Goal: Feedback & Contribution: Leave review/rating

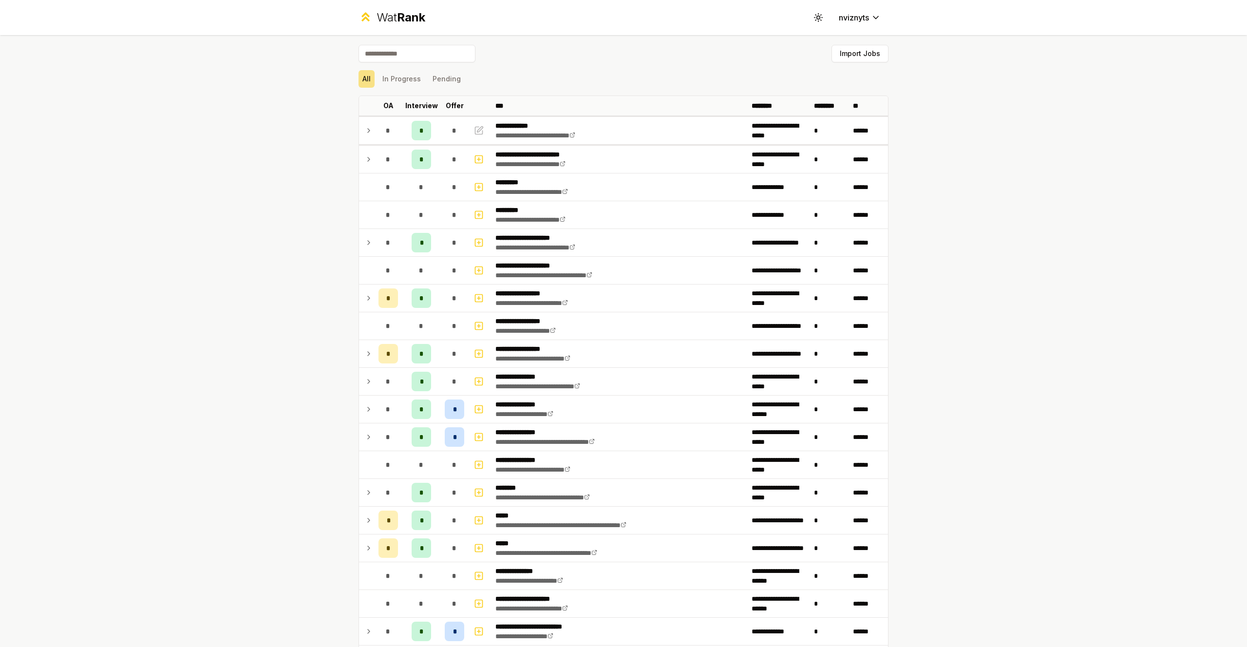
click at [425, 57] on input at bounding box center [416, 54] width 117 height 18
click at [872, 61] on button "Import Jobs" at bounding box center [859, 54] width 57 height 18
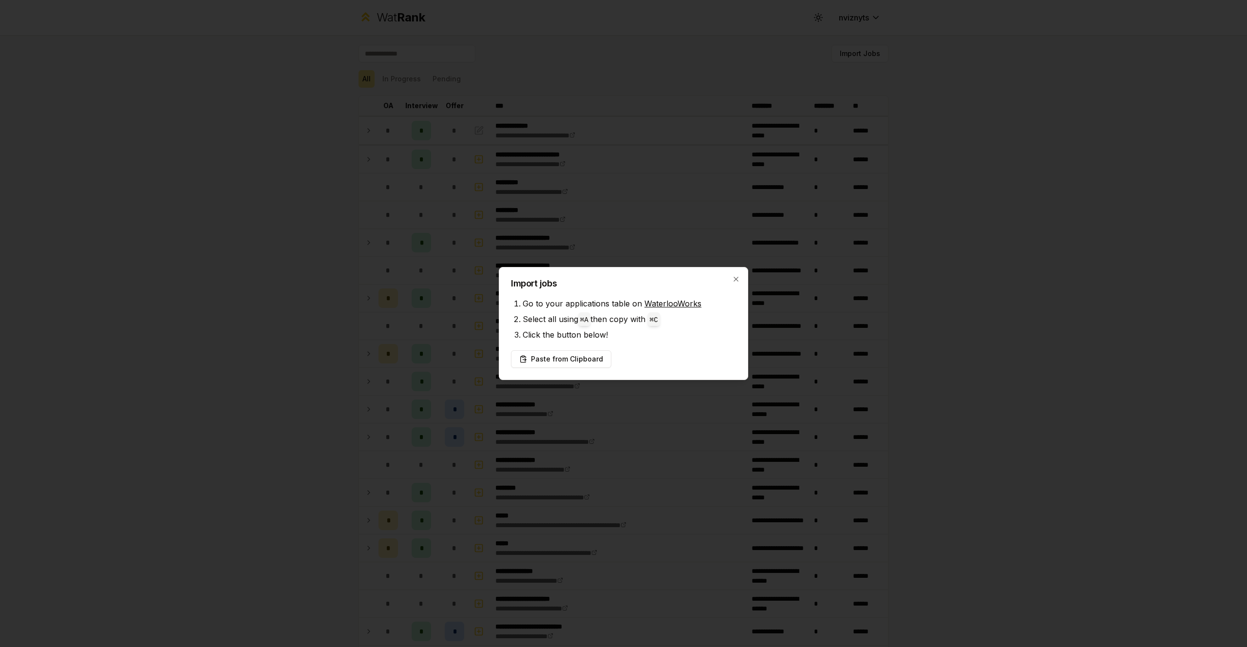
click at [638, 65] on div at bounding box center [623, 323] width 1247 height 647
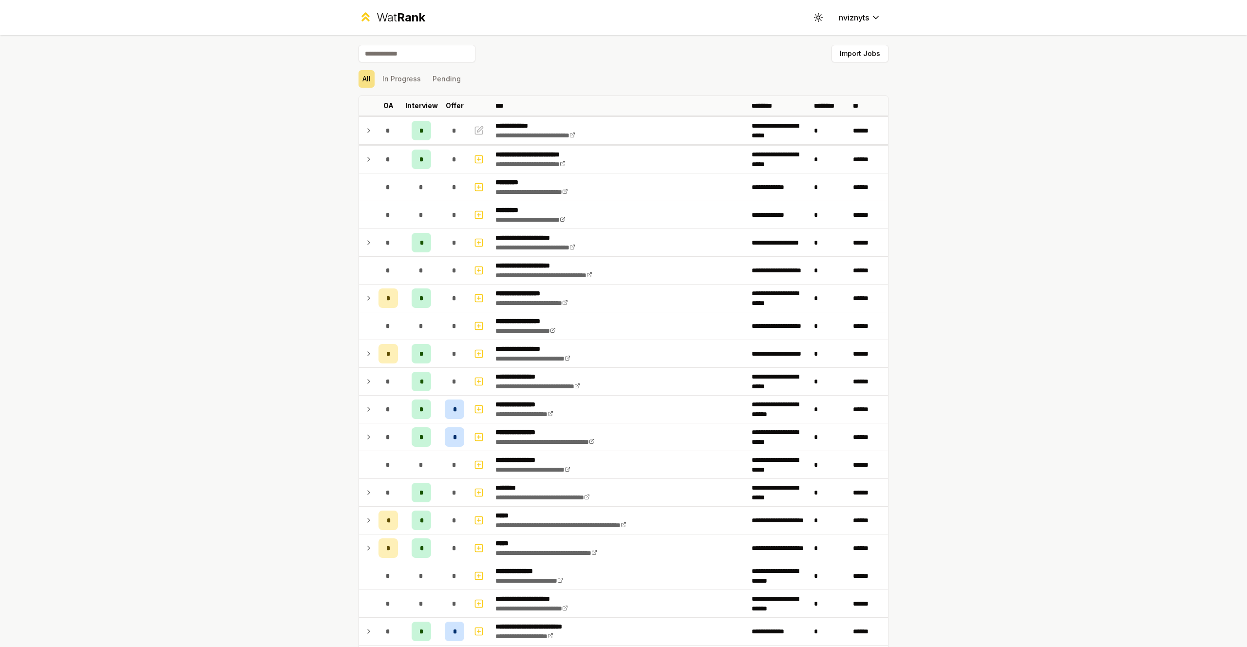
click at [394, 16] on div "Wat Rank" at bounding box center [400, 18] width 49 height 16
click at [400, 80] on button "In Progress" at bounding box center [401, 79] width 46 height 18
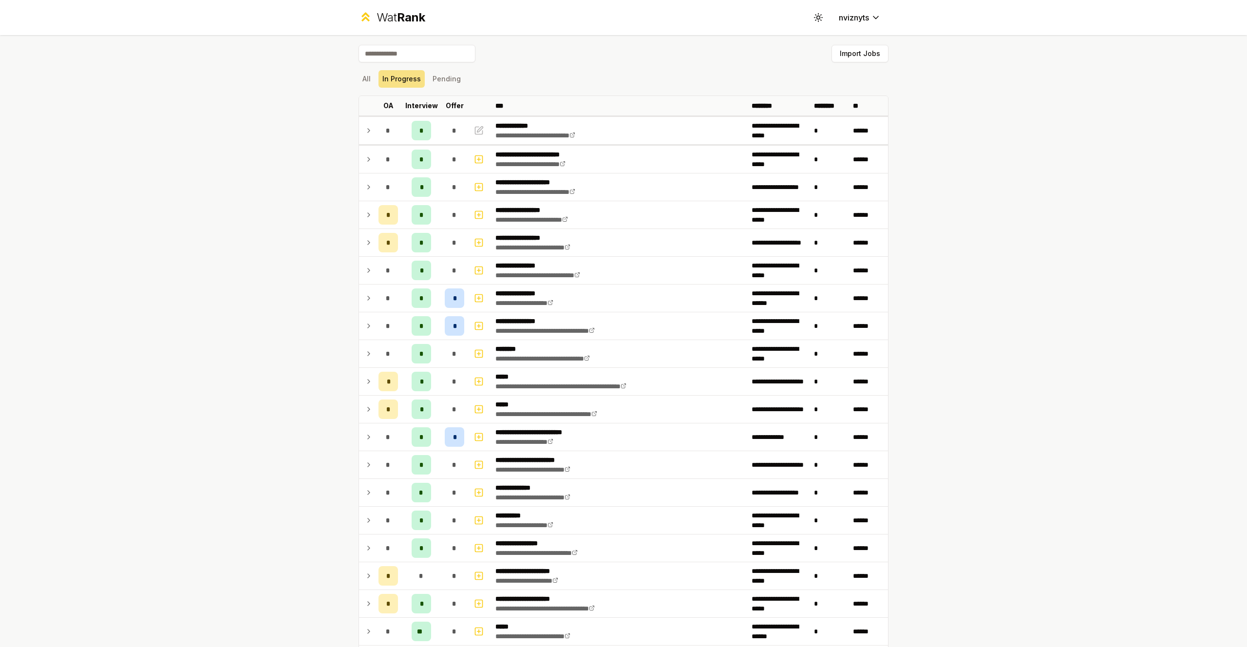
click at [462, 77] on div "All In Progress Pending" at bounding box center [623, 79] width 530 height 18
click at [440, 77] on button "Pending" at bounding box center [447, 79] width 36 height 18
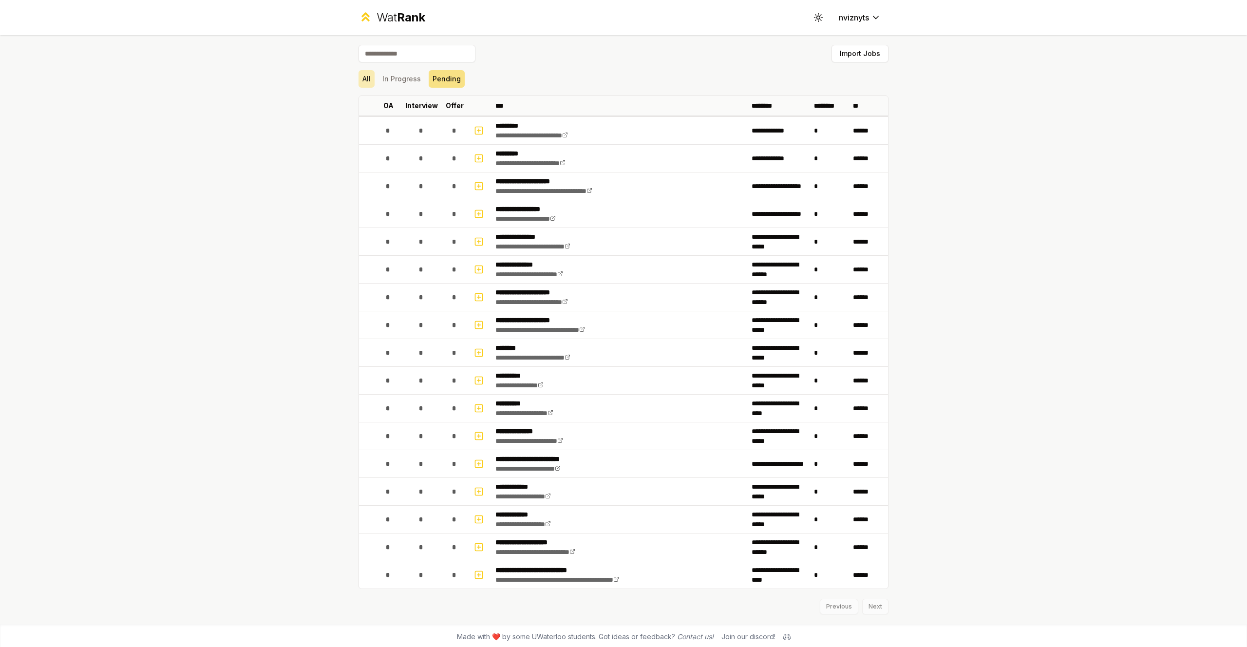
click at [369, 82] on button "All" at bounding box center [366, 79] width 16 height 18
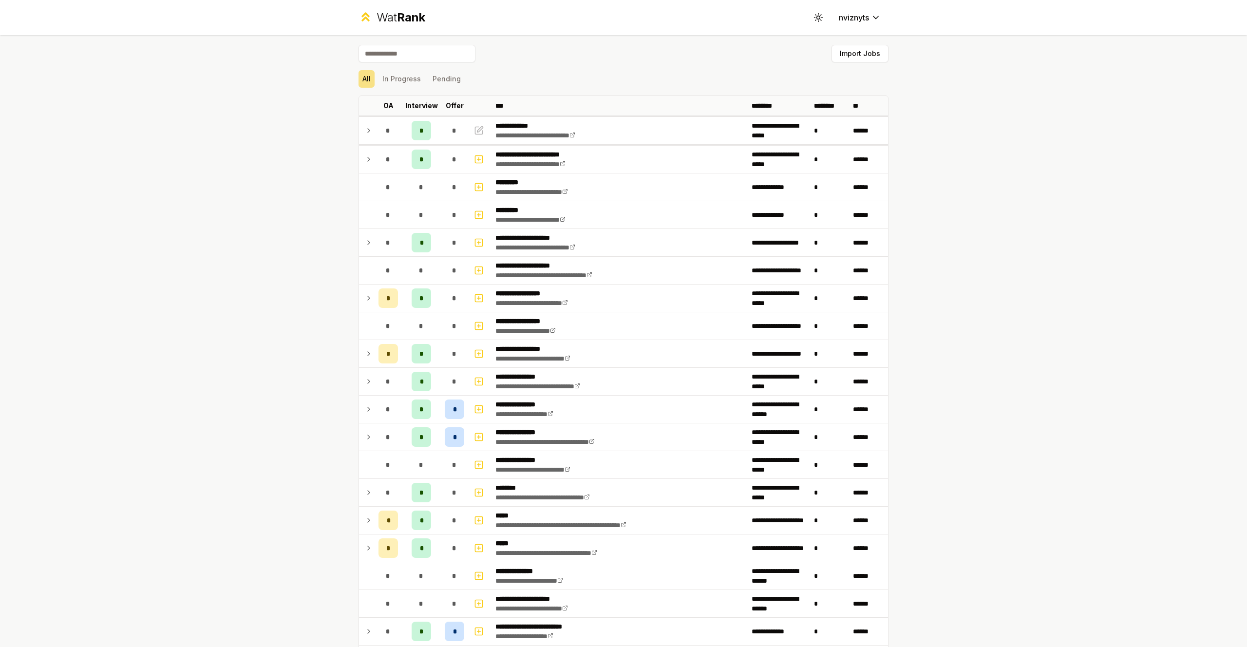
click at [412, 56] on input at bounding box center [416, 54] width 117 height 18
click at [410, 79] on button "In Progress" at bounding box center [401, 79] width 46 height 18
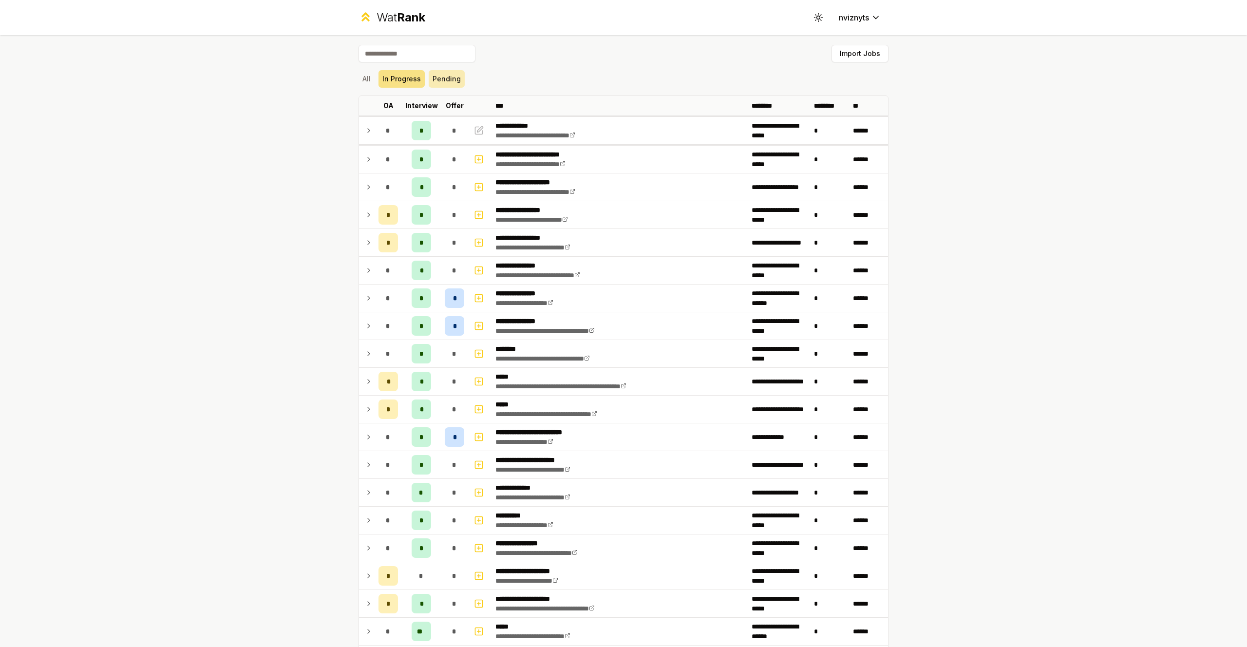
click at [449, 79] on button "Pending" at bounding box center [447, 79] width 36 height 18
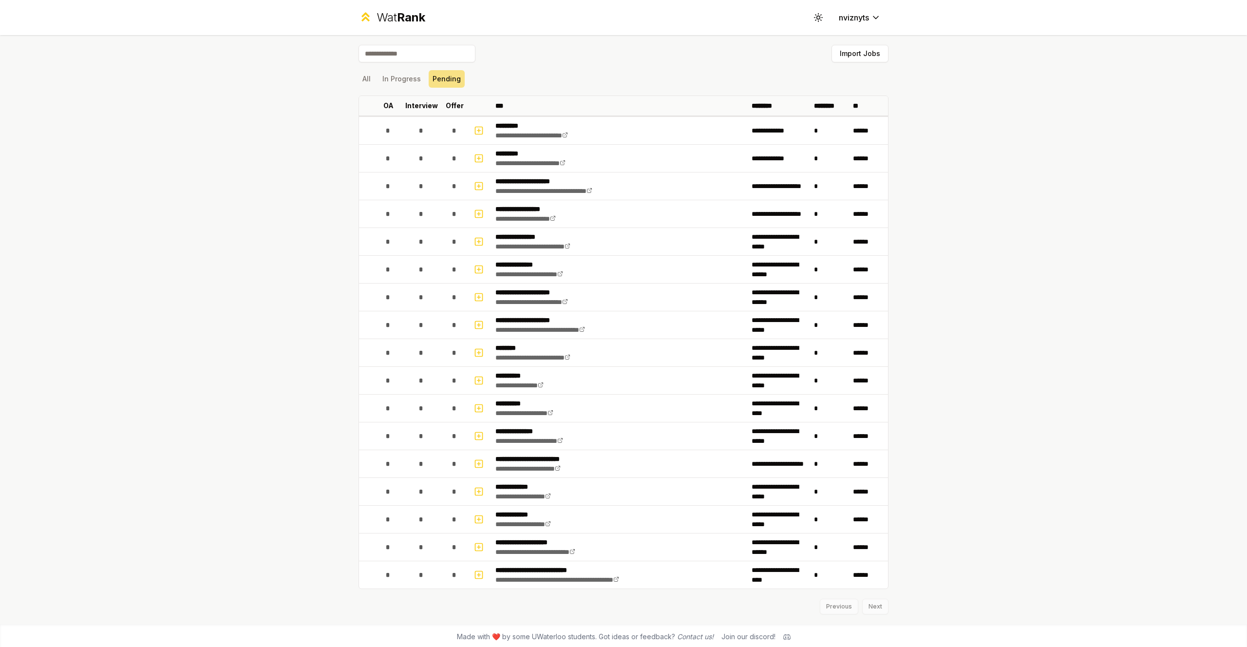
click at [356, 80] on div "**********" at bounding box center [623, 329] width 561 height 589
click at [363, 82] on button "All" at bounding box center [366, 79] width 16 height 18
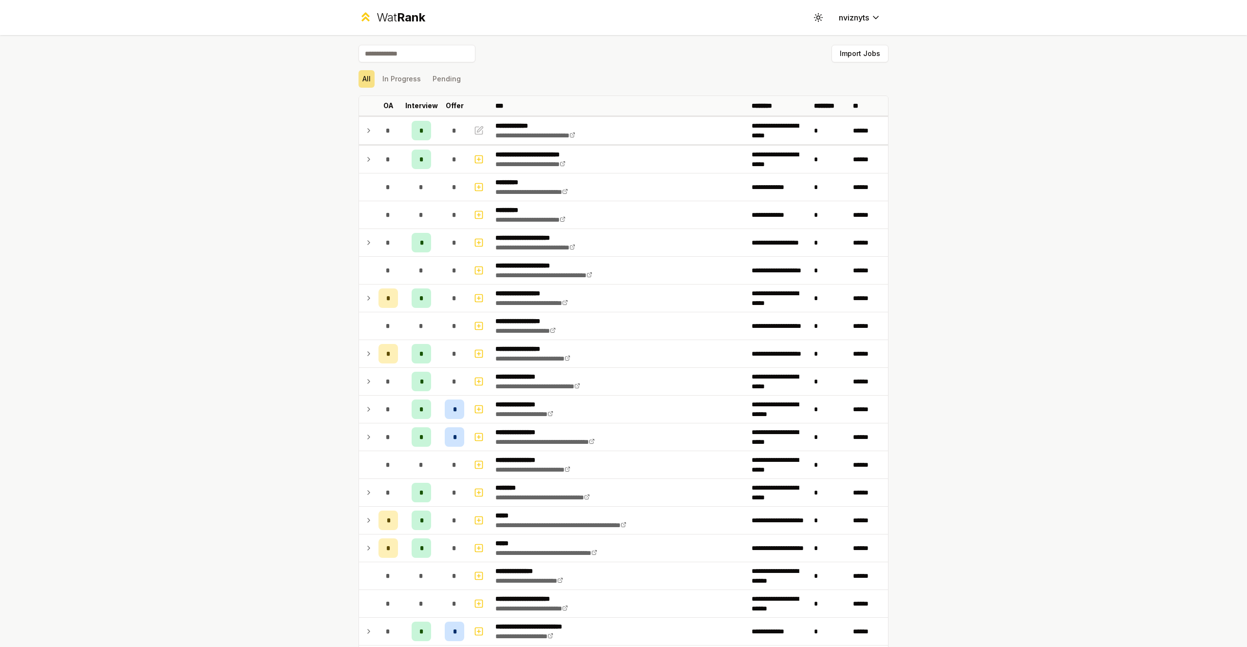
click at [399, 57] on input at bounding box center [416, 54] width 117 height 18
click at [870, 55] on button "Import Jobs" at bounding box center [859, 54] width 57 height 18
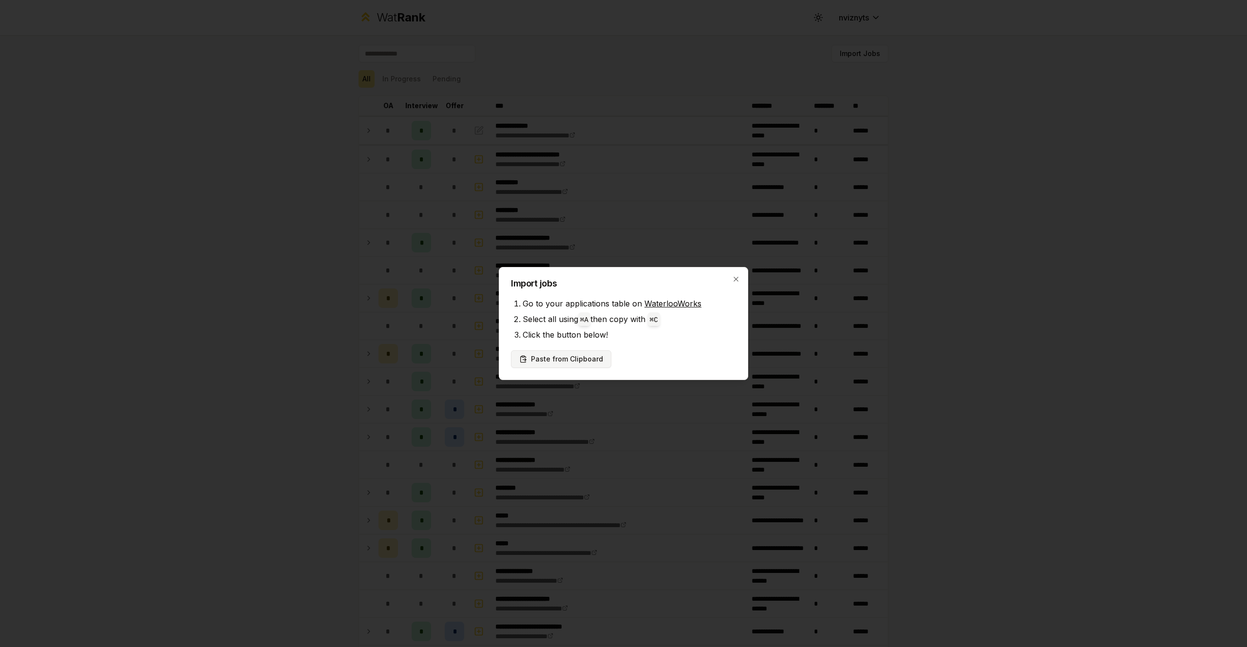
click at [556, 358] on button "Paste from Clipboard" at bounding box center [561, 359] width 100 height 18
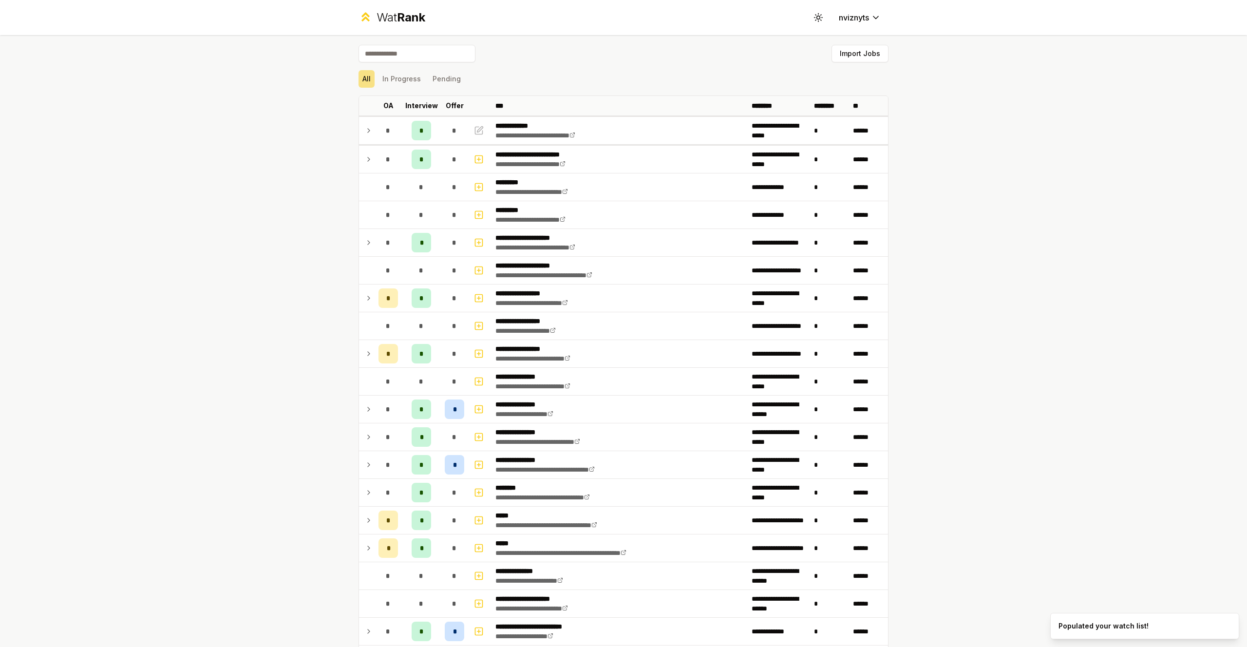
click at [384, 57] on input at bounding box center [416, 54] width 117 height 18
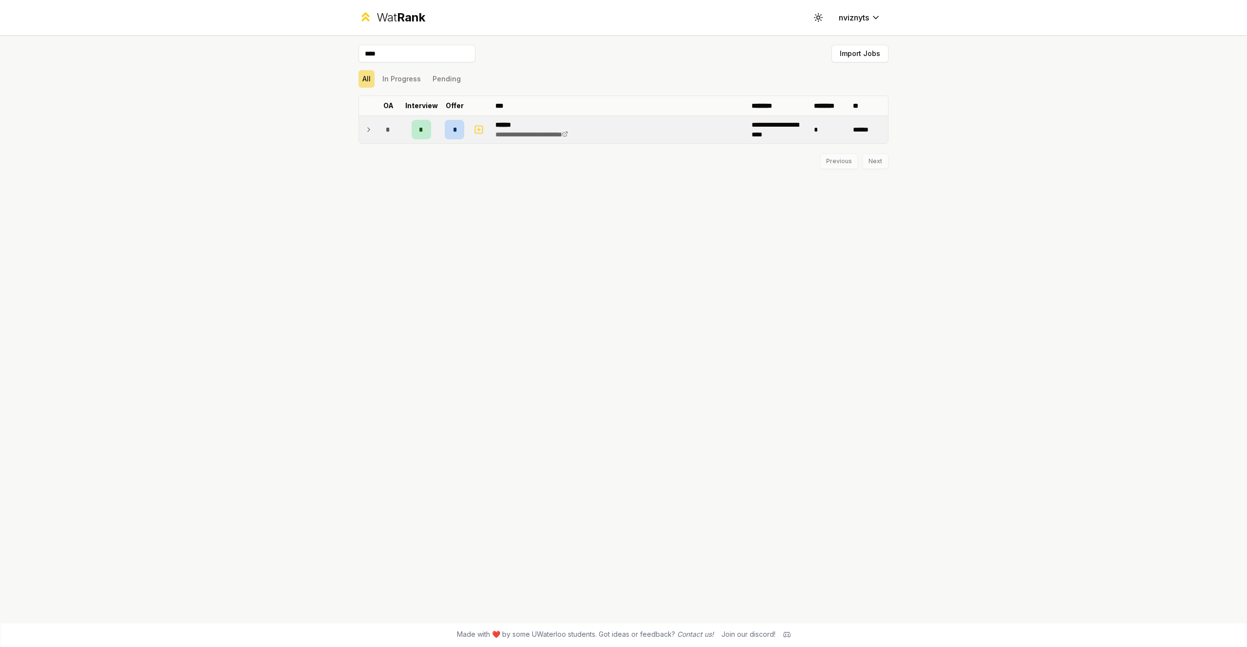
type input "****"
click at [366, 131] on icon at bounding box center [369, 130] width 8 height 12
click at [482, 130] on rect "button" at bounding box center [478, 130] width 7 height 7
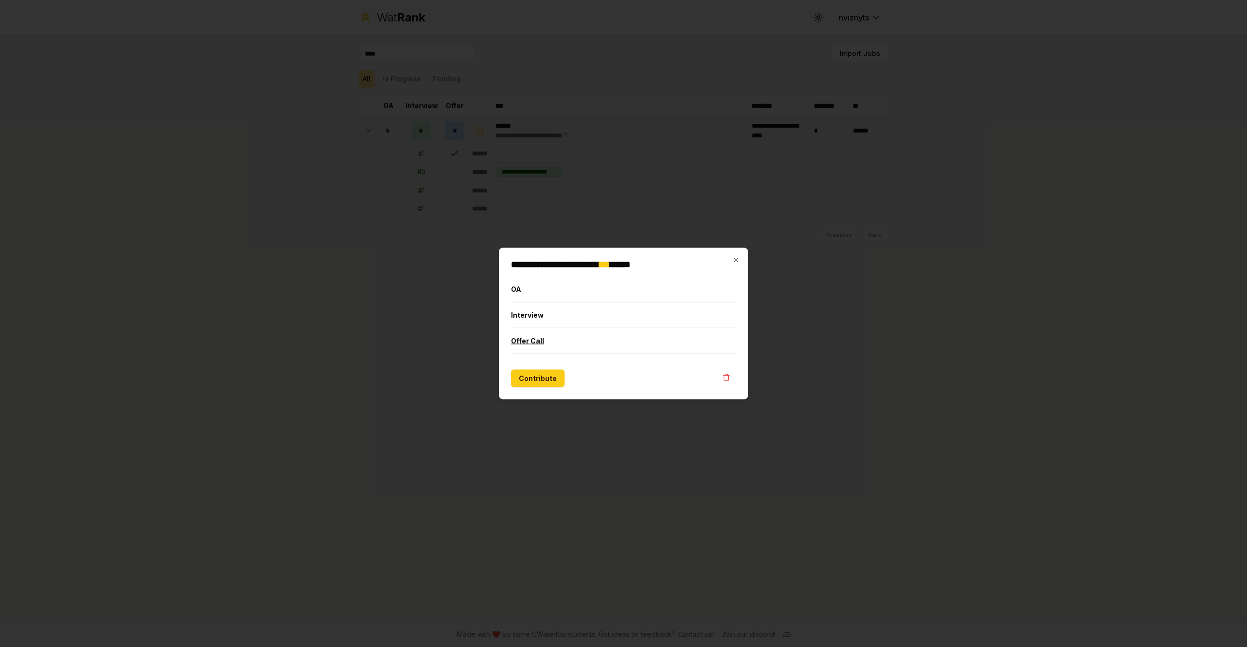
click at [542, 345] on button "Offer Call" at bounding box center [623, 340] width 225 height 25
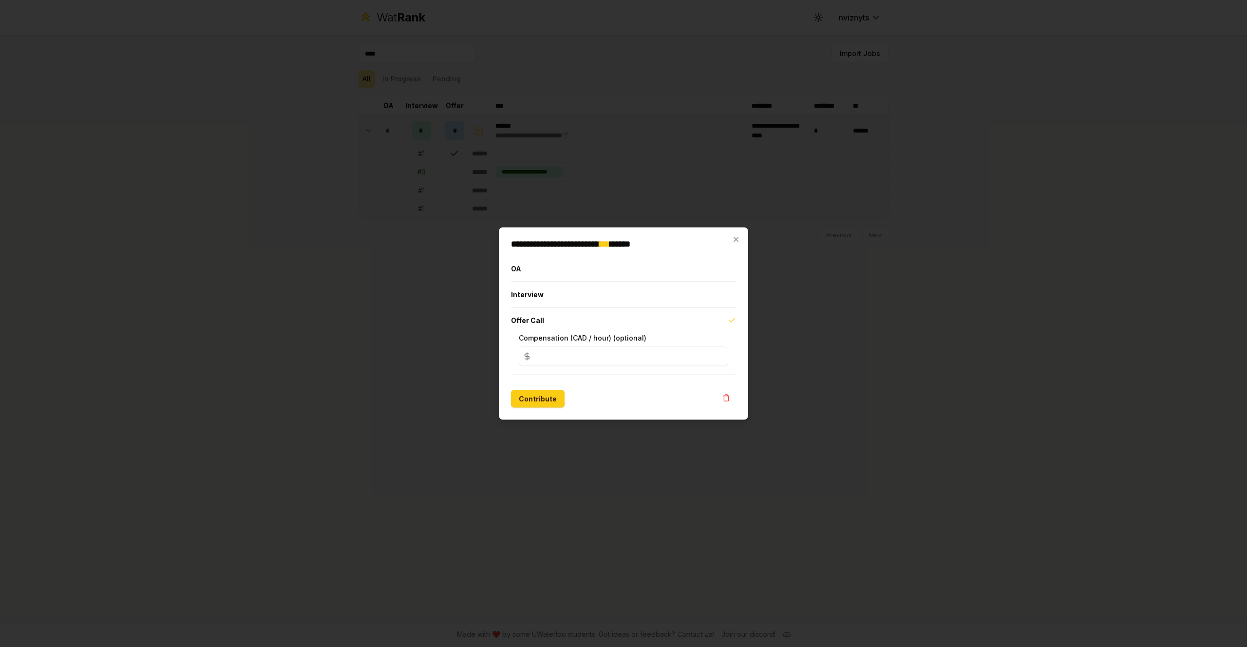
drag, startPoint x: 629, startPoint y: 356, endPoint x: 576, endPoint y: 356, distance: 53.1
click at [576, 356] on input "*" at bounding box center [623, 356] width 209 height 19
click at [735, 237] on icon "button" at bounding box center [736, 240] width 8 height 8
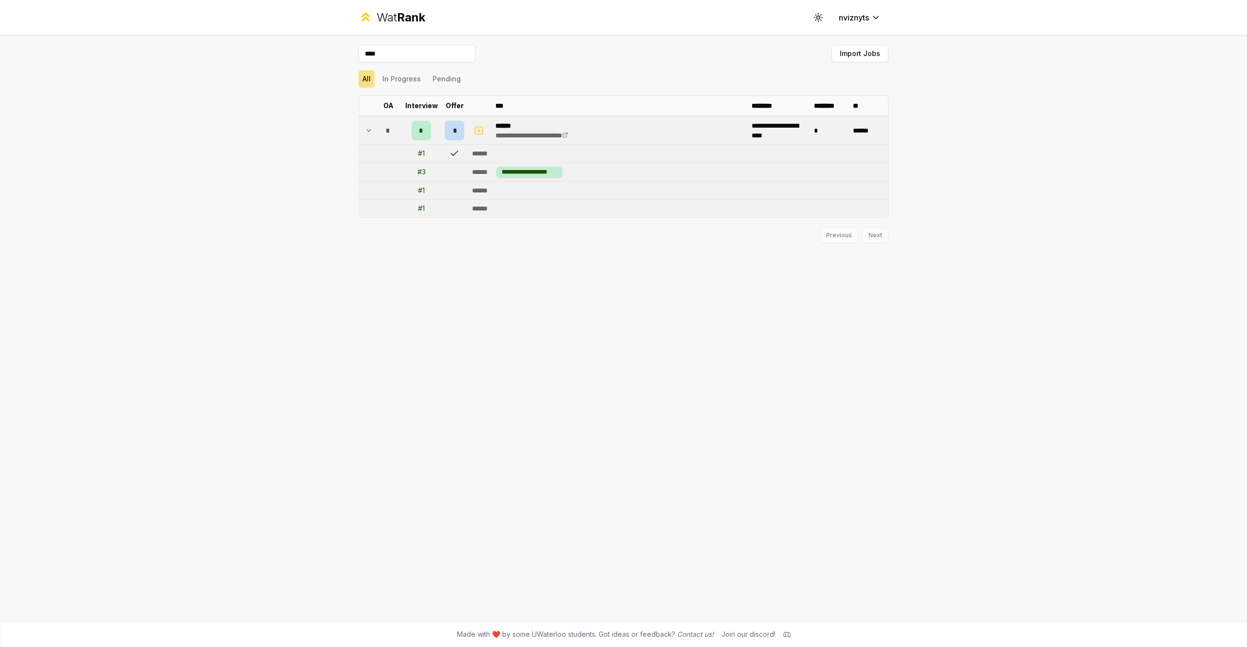
click at [422, 172] on div "# 3" at bounding box center [421, 172] width 8 height 10
click at [470, 205] on td "******" at bounding box center [678, 209] width 420 height 18
click at [455, 153] on icon at bounding box center [454, 153] width 6 height 4
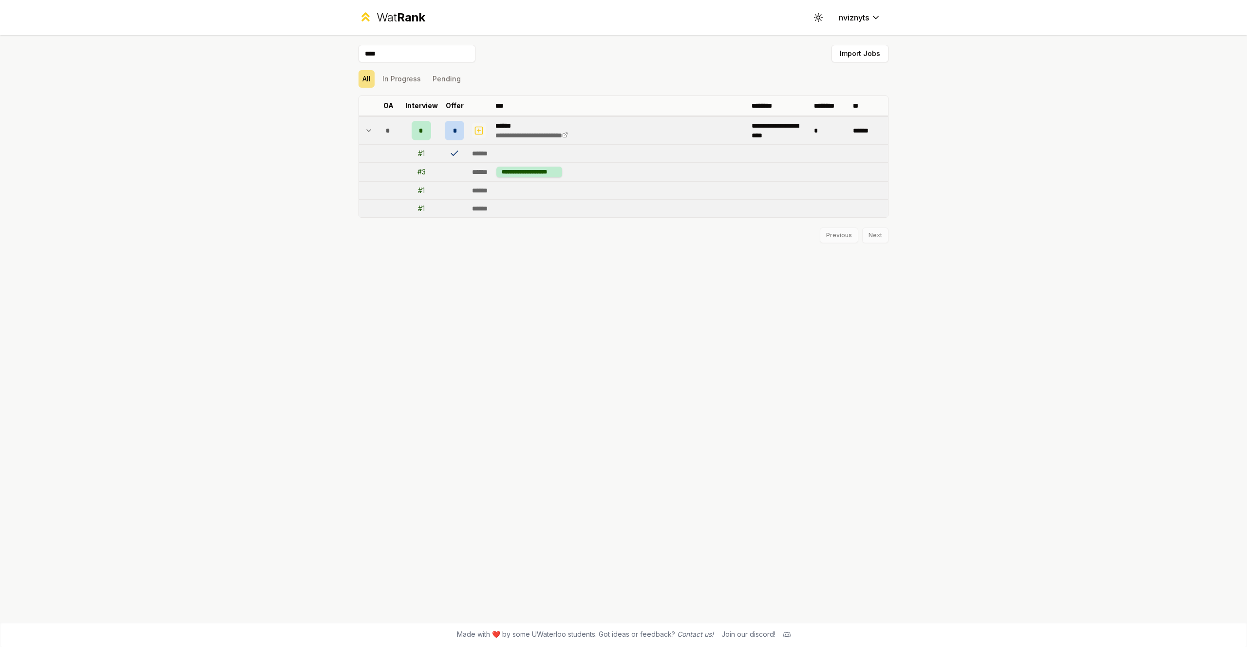
click at [481, 132] on icon "button" at bounding box center [479, 131] width 10 height 12
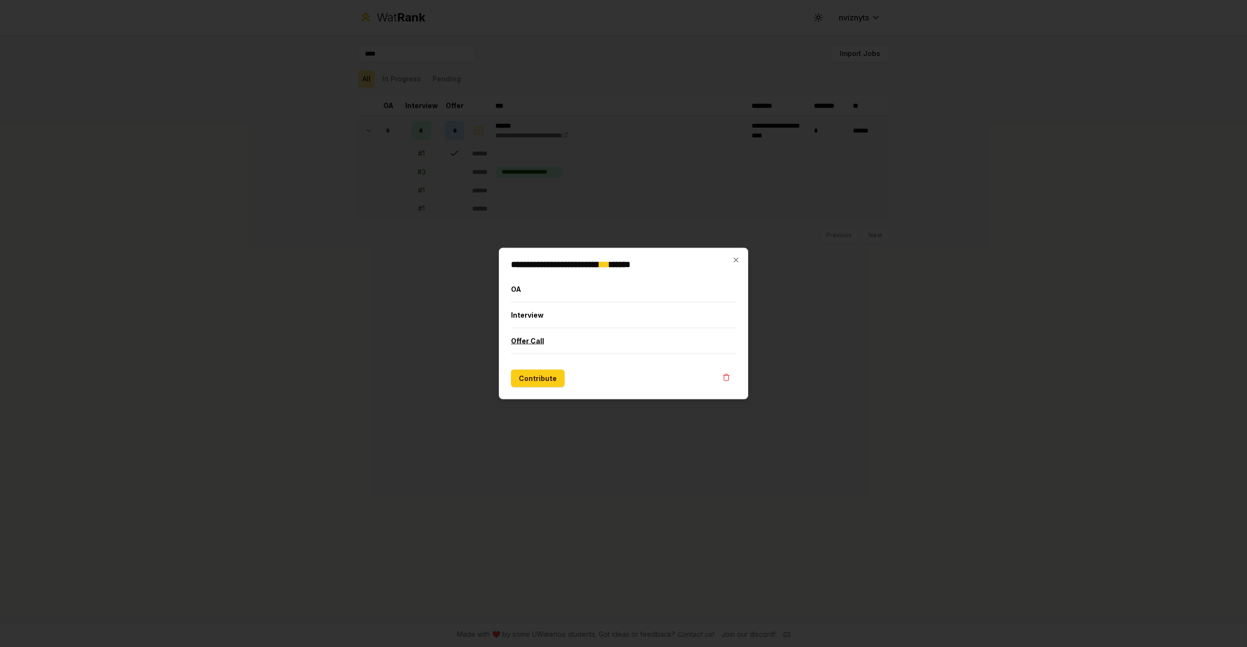
click at [580, 344] on button "Offer Call" at bounding box center [623, 340] width 225 height 25
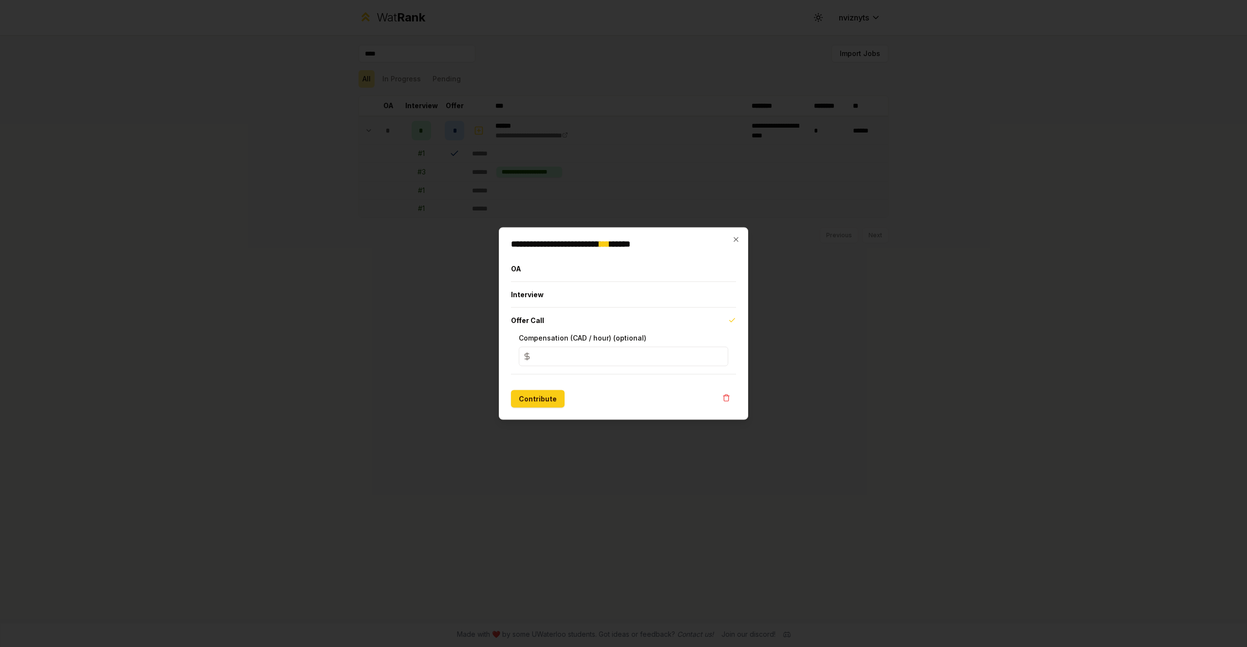
click at [581, 362] on input "*" at bounding box center [623, 356] width 209 height 19
click at [730, 318] on icon "button" at bounding box center [732, 321] width 8 height 8
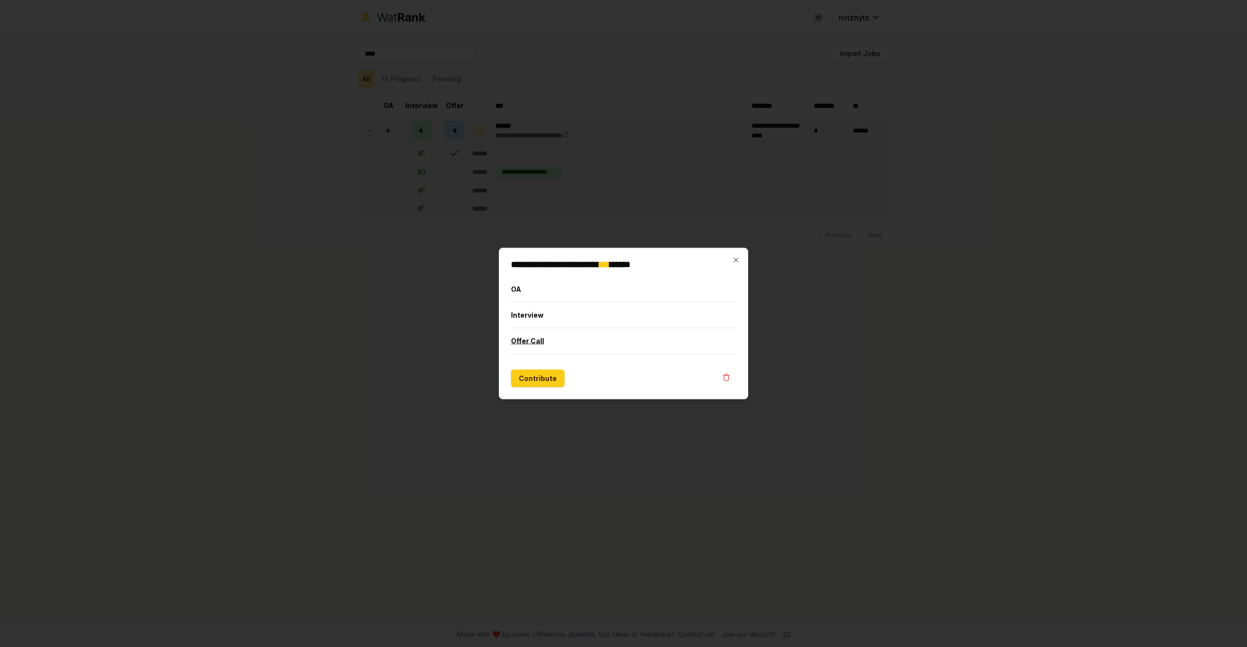
click at [727, 334] on button "Offer Call" at bounding box center [623, 340] width 225 height 25
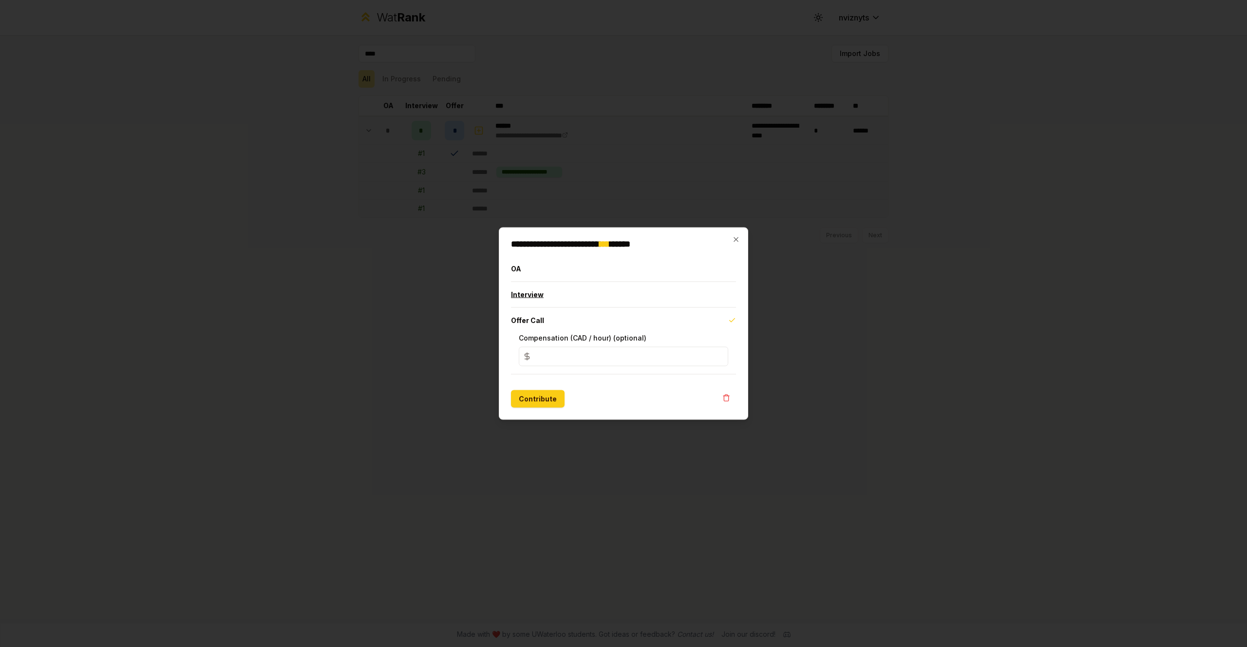
click at [705, 298] on button "Interview" at bounding box center [623, 294] width 225 height 25
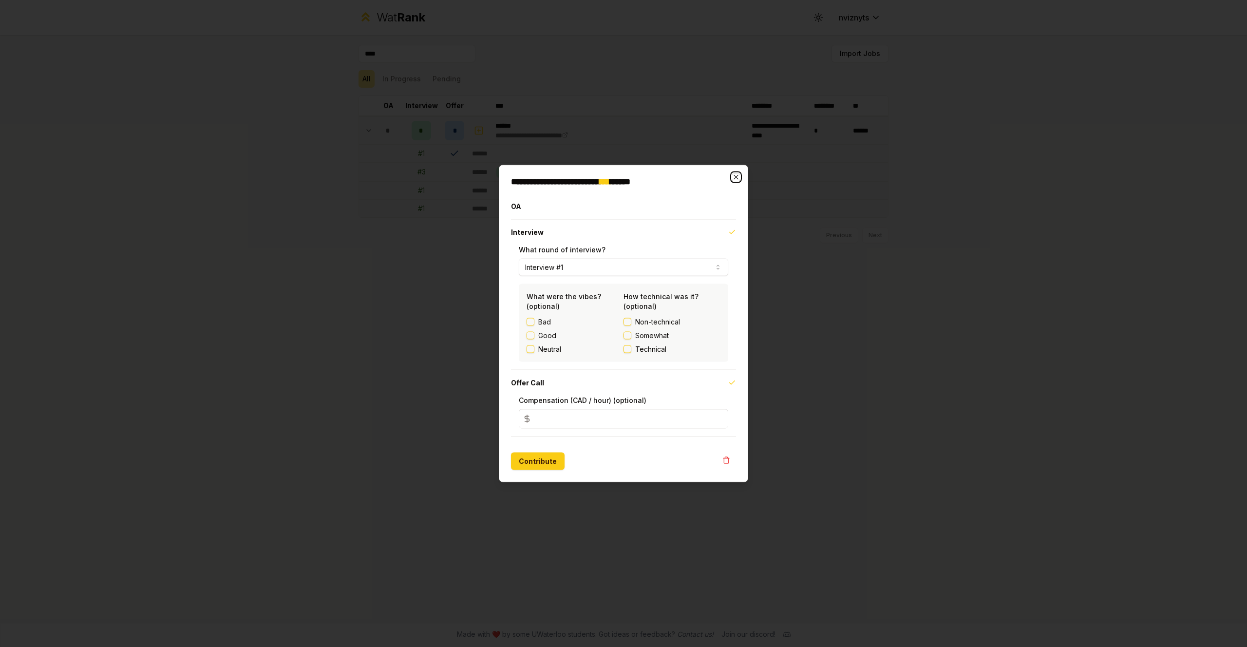
click at [732, 181] on icon "button" at bounding box center [736, 177] width 8 height 8
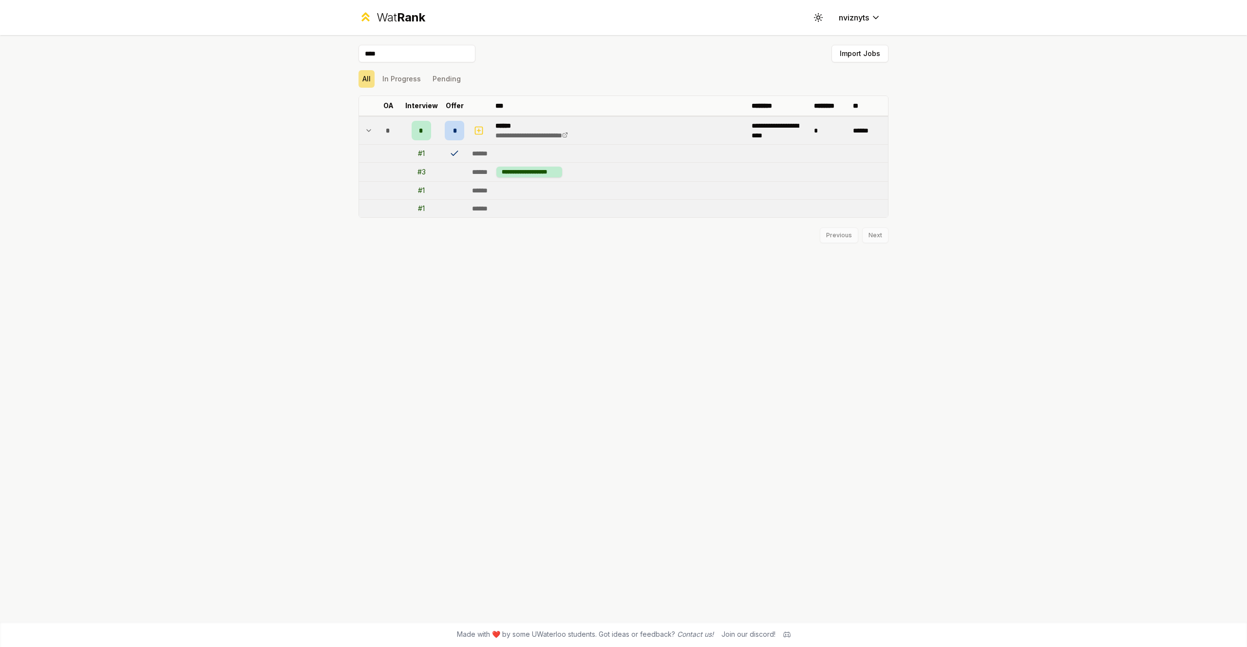
click at [401, 22] on span "Rank" at bounding box center [411, 17] width 28 height 14
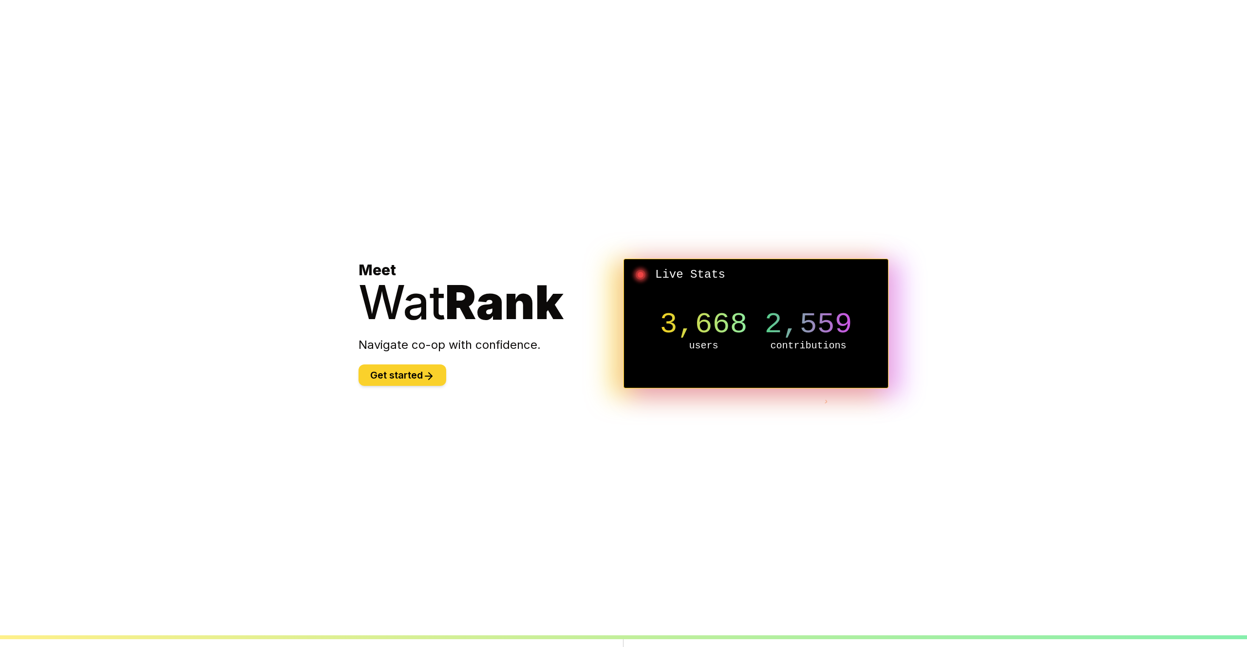
click at [394, 374] on button "Get started" at bounding box center [402, 374] width 88 height 21
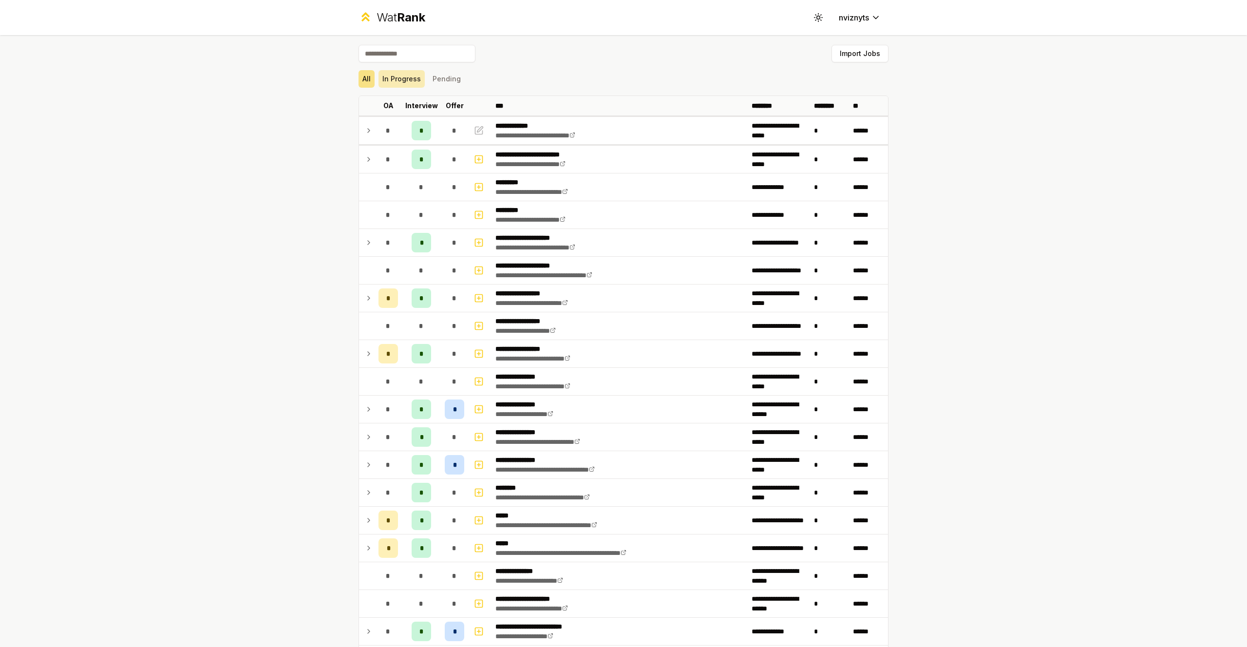
click at [398, 82] on button "In Progress" at bounding box center [401, 79] width 46 height 18
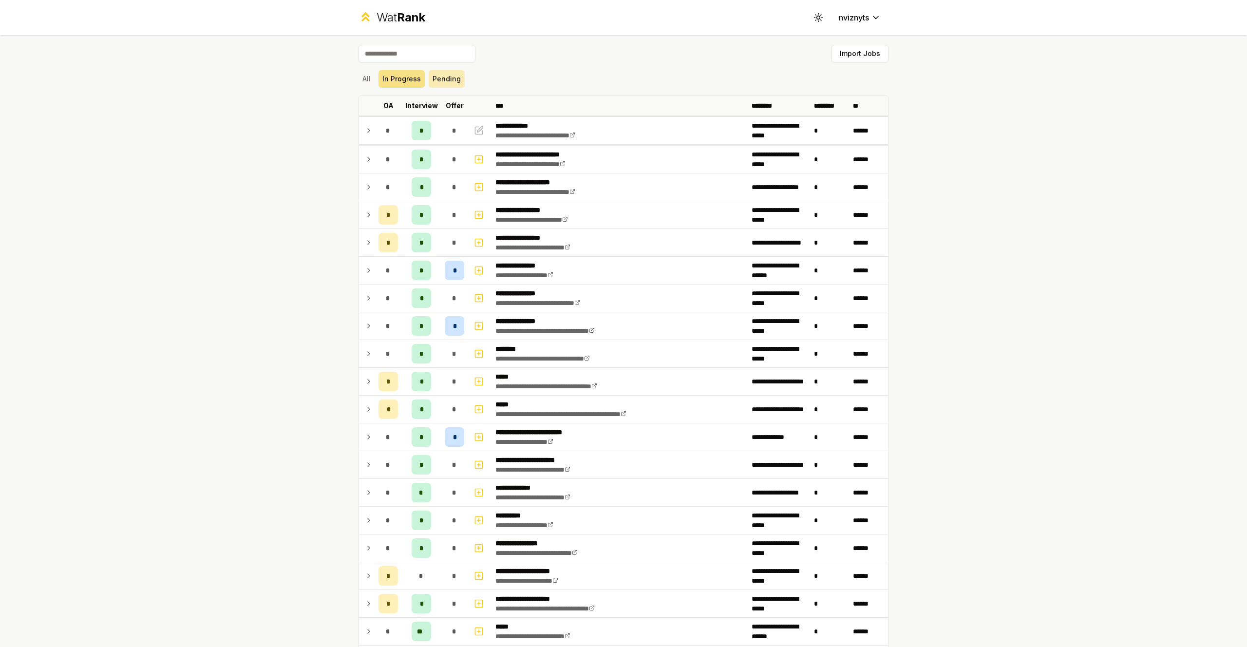
click at [439, 76] on button "Pending" at bounding box center [447, 79] width 36 height 18
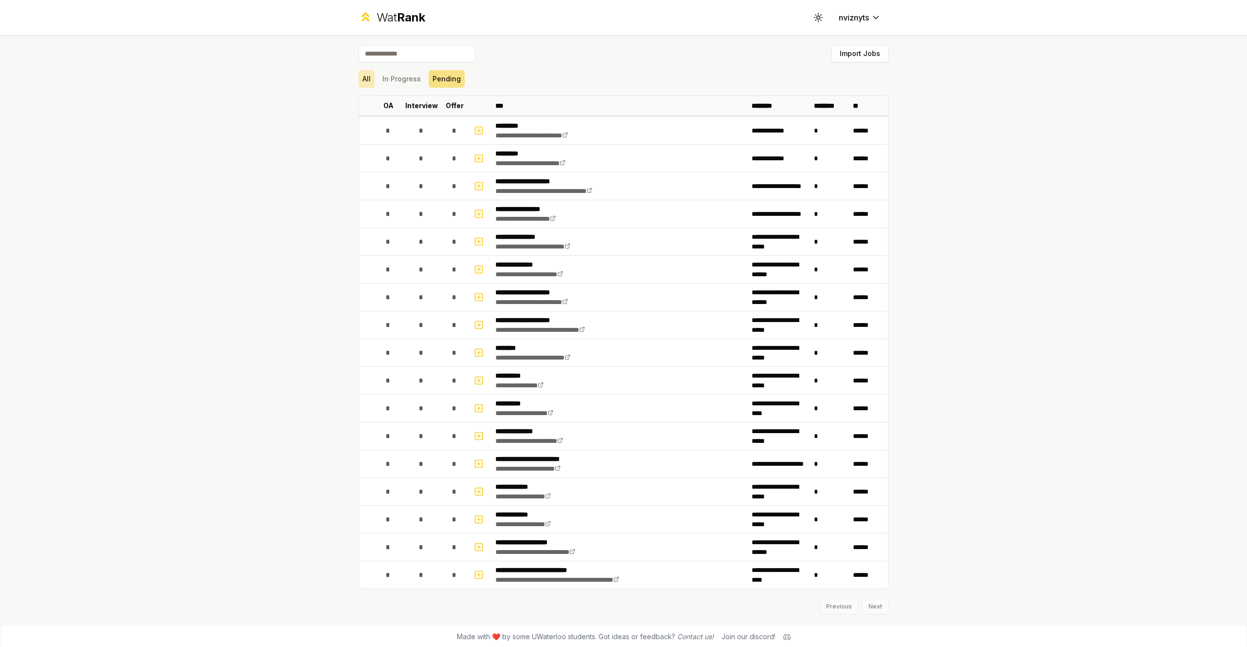
click at [361, 83] on button "All" at bounding box center [366, 79] width 16 height 18
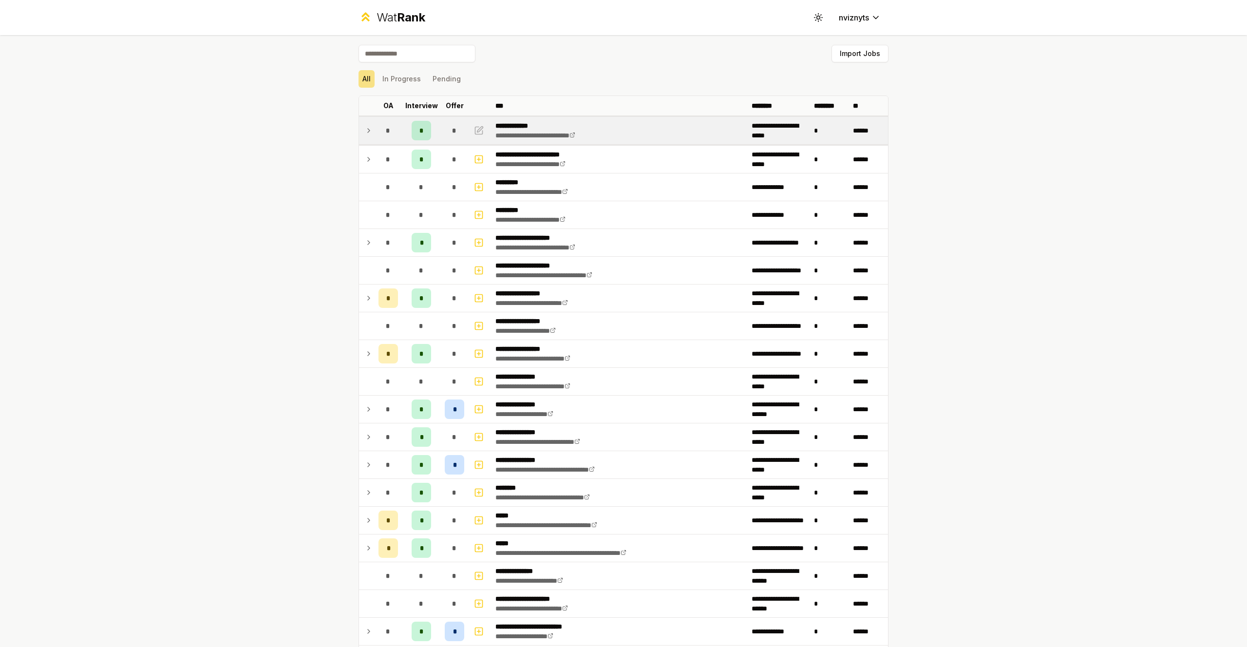
click at [370, 130] on icon at bounding box center [369, 131] width 8 height 12
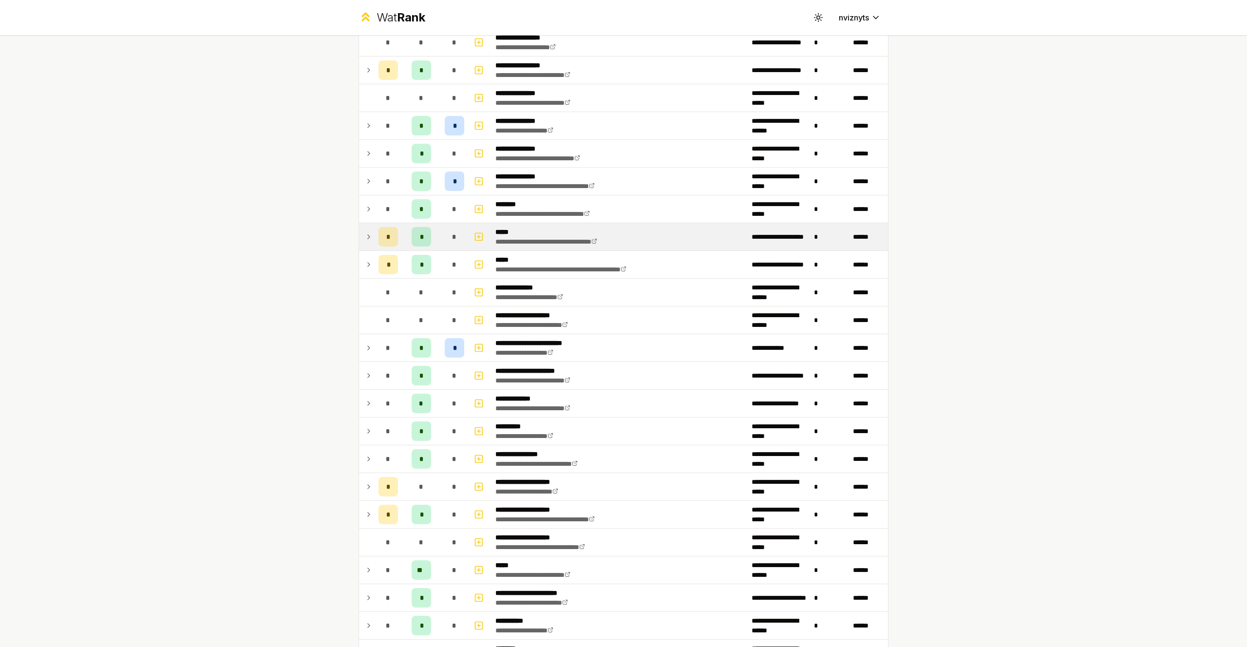
scroll to position [351, 0]
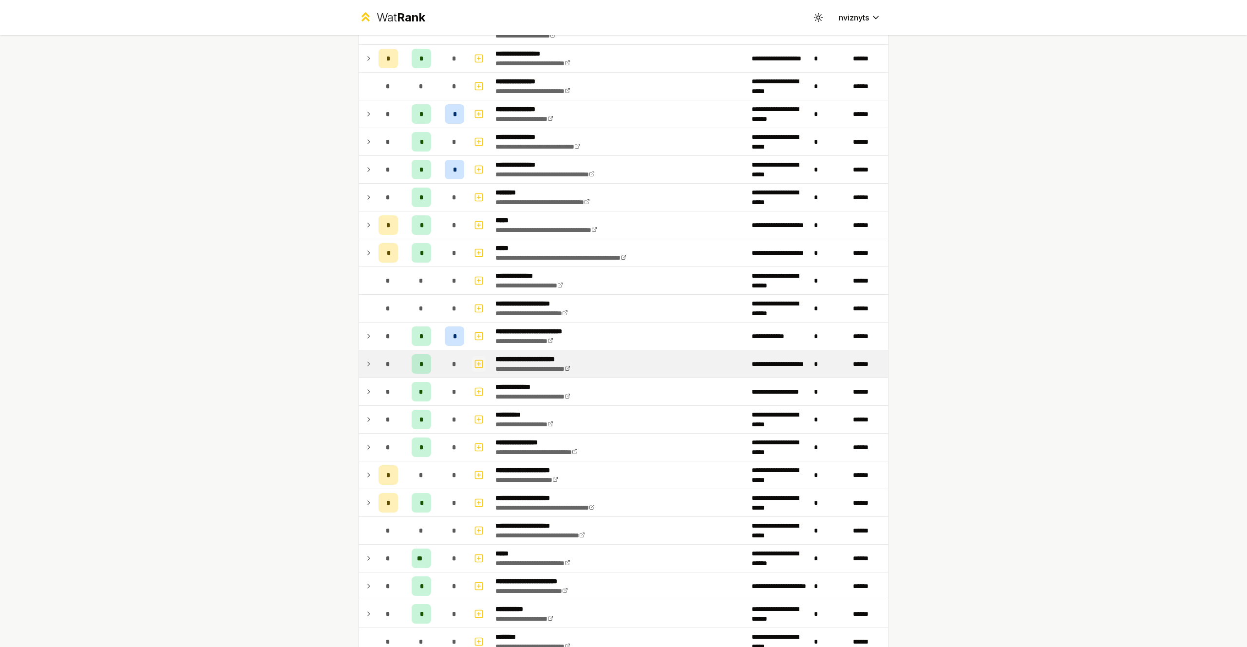
click at [479, 364] on icon "button" at bounding box center [479, 364] width 10 height 12
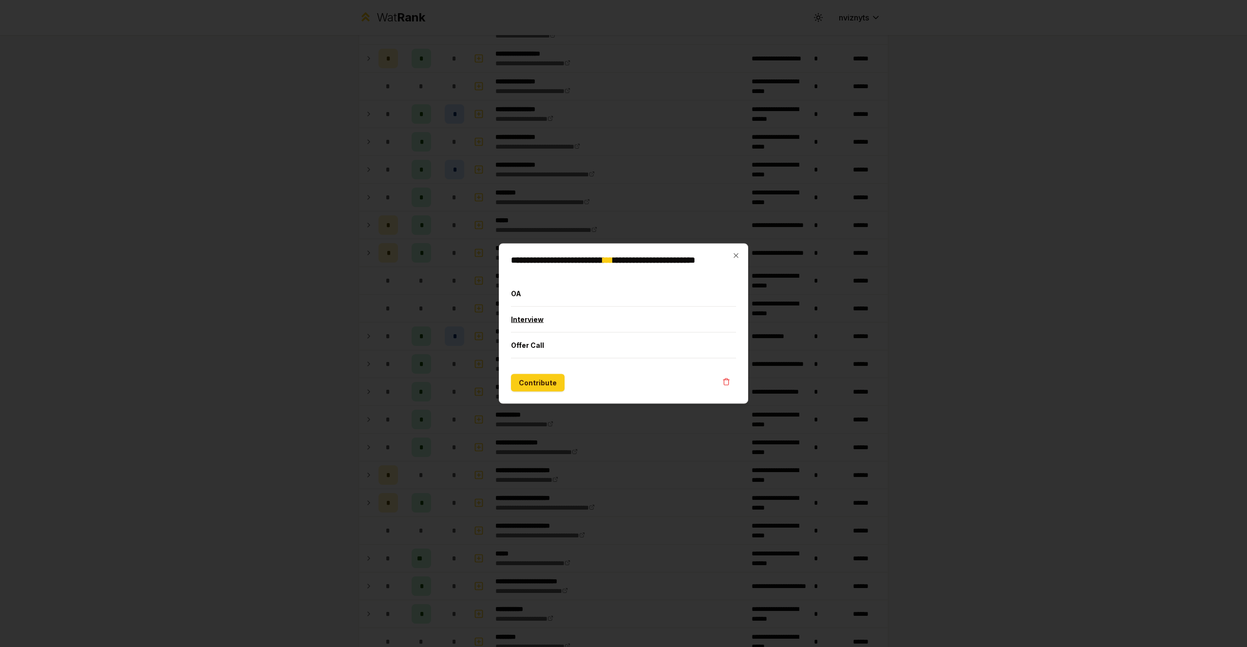
click at [555, 323] on button "Interview" at bounding box center [623, 319] width 225 height 25
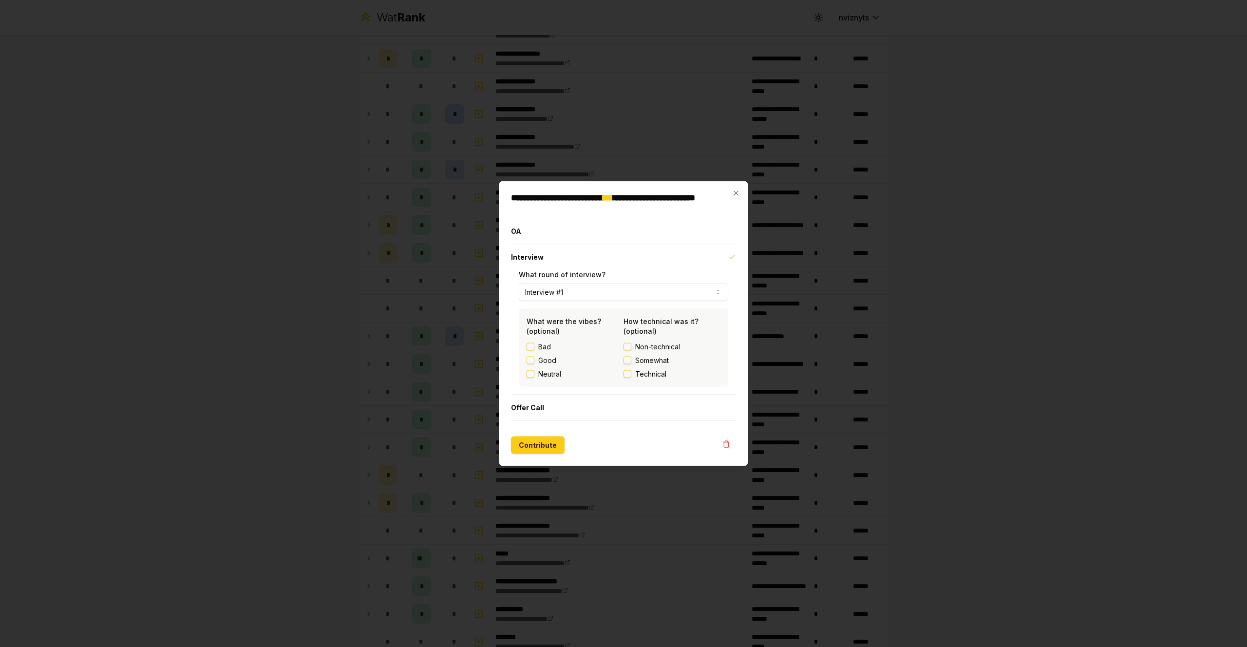
click at [543, 358] on label "Good" at bounding box center [547, 361] width 18 height 10
click at [534, 358] on button "Good" at bounding box center [530, 360] width 8 height 8
click at [541, 448] on button "Contribute" at bounding box center [538, 445] width 54 height 18
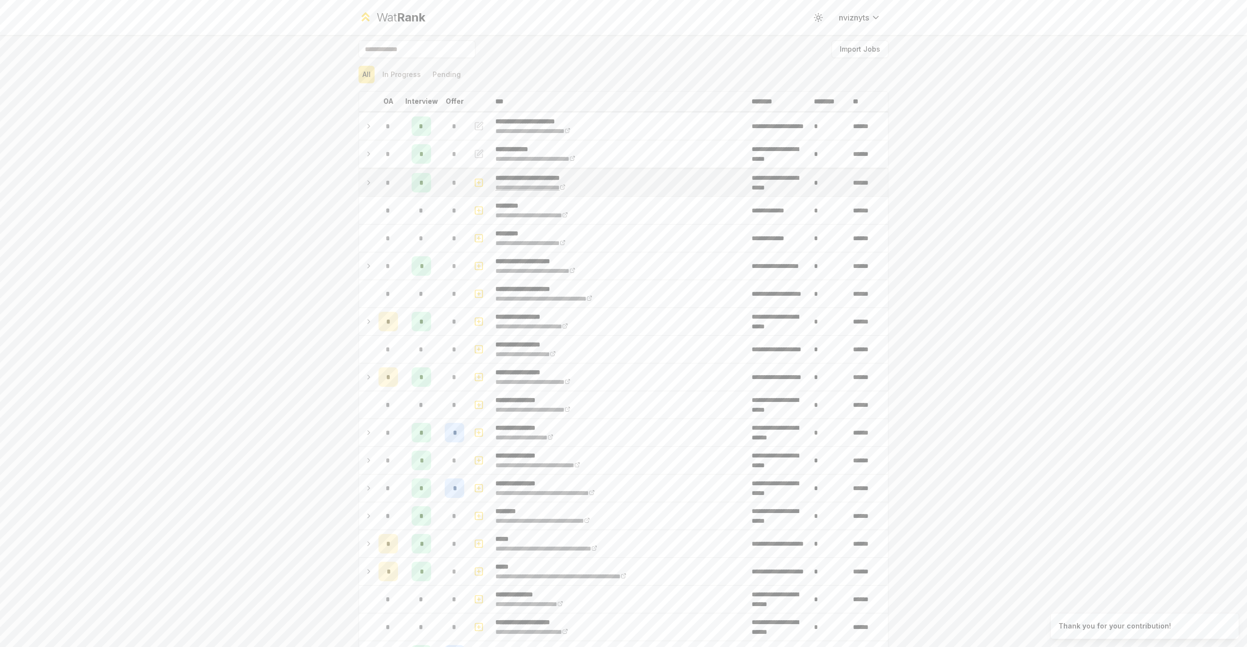
scroll to position [6, 0]
